Goal: Obtain resource: Download file/media

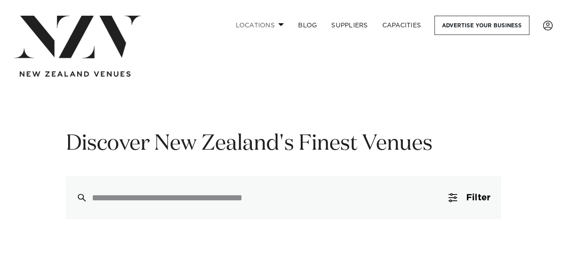
click at [276, 25] on link "Locations" at bounding box center [259, 25] width 63 height 19
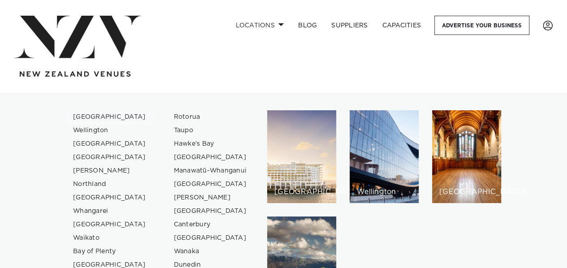
click at [98, 116] on link "[GEOGRAPHIC_DATA]" at bounding box center [109, 116] width 87 height 13
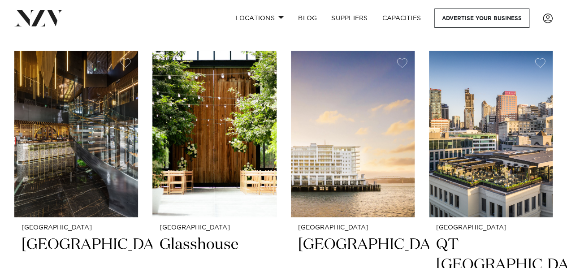
scroll to position [1451, 0]
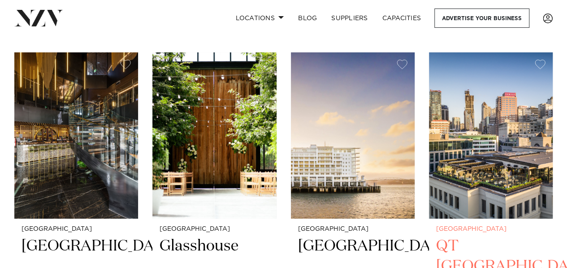
click at [461, 130] on img at bounding box center [491, 135] width 124 height 166
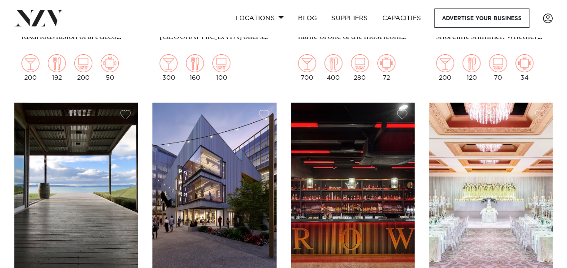
scroll to position [1775, 0]
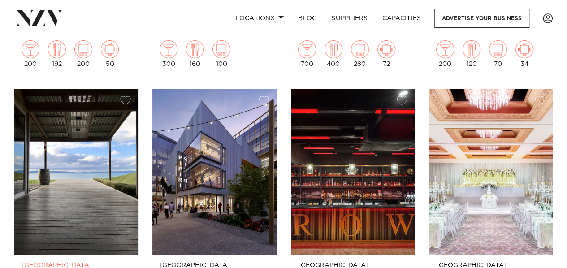
click at [70, 144] on img at bounding box center [76, 172] width 124 height 166
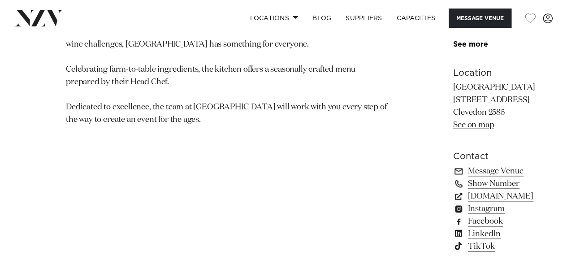
scroll to position [591, 0]
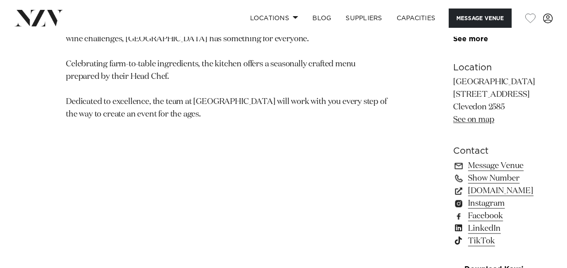
click at [560, 75] on div "Auckland Kauri Bay Kauri Bay is not simply a place to visit, but a place to exp…" at bounding box center [283, 19] width 567 height 544
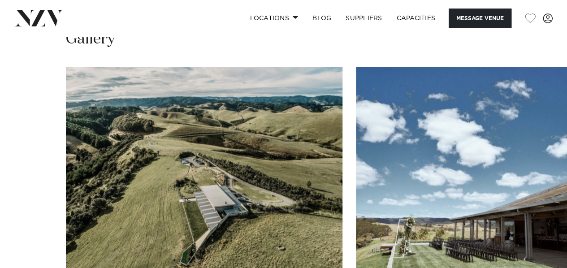
scroll to position [852, 0]
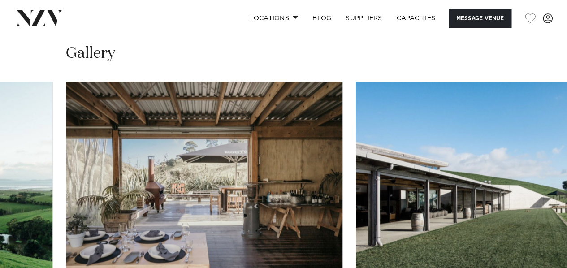
click at [545, 247] on swiper-container at bounding box center [283, 205] width 567 height 246
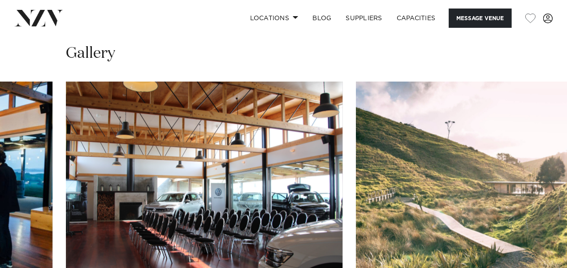
click at [541, 240] on swiper-container at bounding box center [283, 205] width 567 height 246
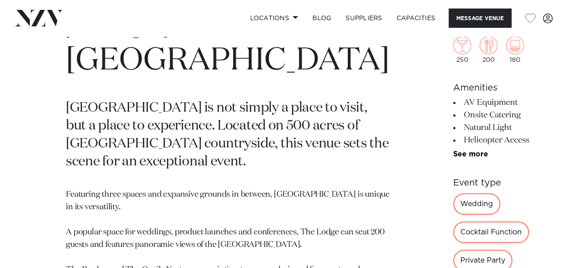
scroll to position [314, 0]
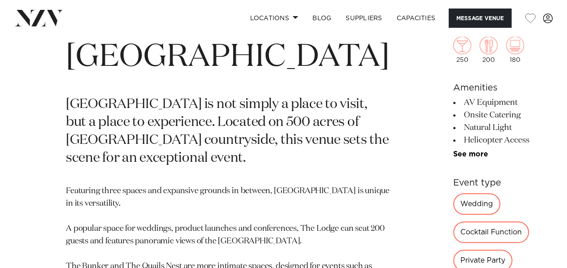
click at [454, 198] on div "Wedding" at bounding box center [477, 204] width 47 height 22
click at [454, 201] on div "Wedding" at bounding box center [477, 204] width 47 height 22
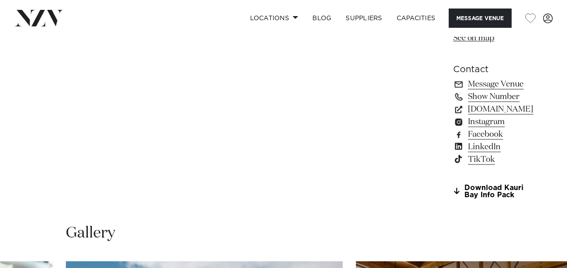
scroll to position [563, 0]
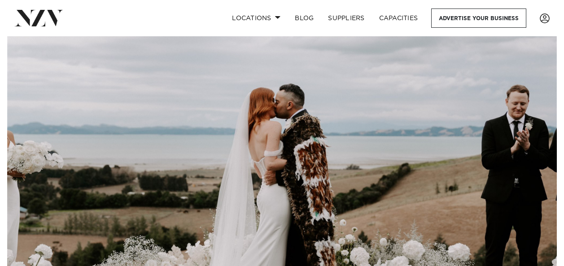
click at [70, 170] on img at bounding box center [282, 169] width 550 height 267
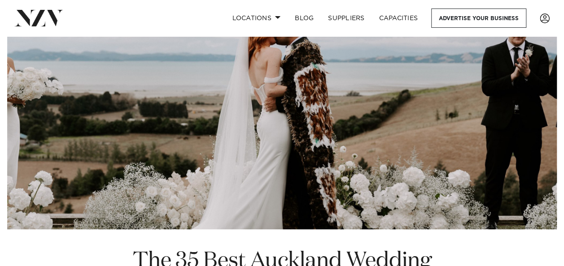
scroll to position [269, 0]
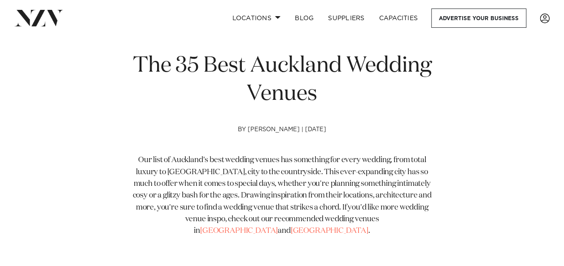
click at [70, 167] on div "The 35 Best Auckland Wedding Venues by [PERSON_NAME][GEOGRAPHIC_DATA] | [DATE] …" at bounding box center [282, 154] width 550 height 204
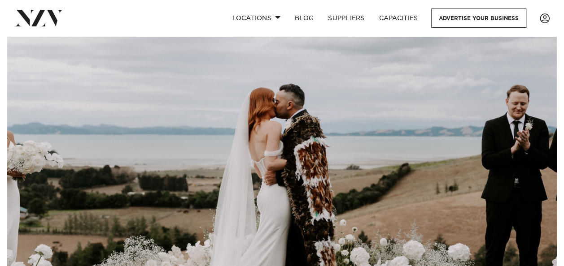
scroll to position [404, 0]
